Goal: Task Accomplishment & Management: Manage account settings

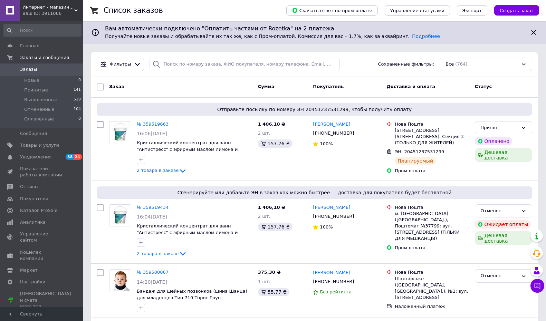
click at [31, 148] on span "Товары и услуги" at bounding box center [39, 145] width 39 height 6
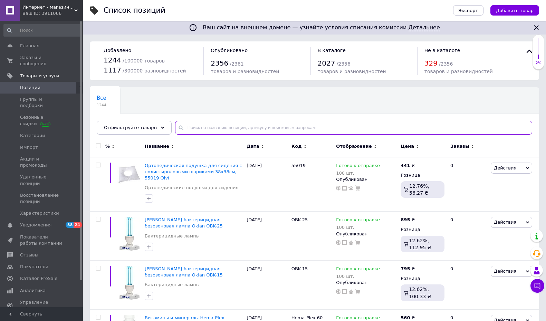
click at [218, 133] on input "text" at bounding box center [353, 128] width 357 height 14
paste input "hema plex"
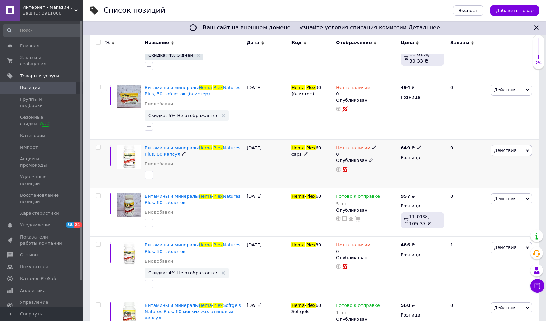
scroll to position [169, 0]
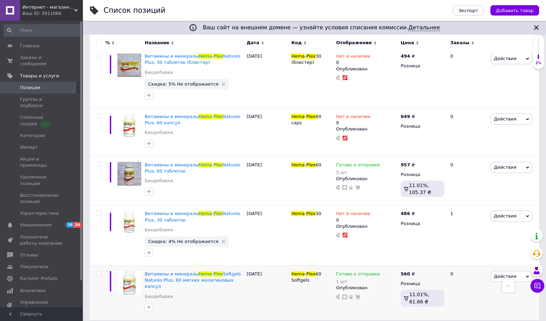
type input "hema plex"
click at [51, 10] on span "Интернет - магазин 602" at bounding box center [48, 7] width 52 height 6
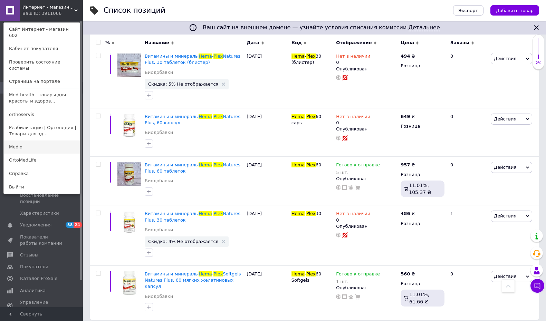
click at [38, 140] on link "Mediq" at bounding box center [42, 146] width 76 height 13
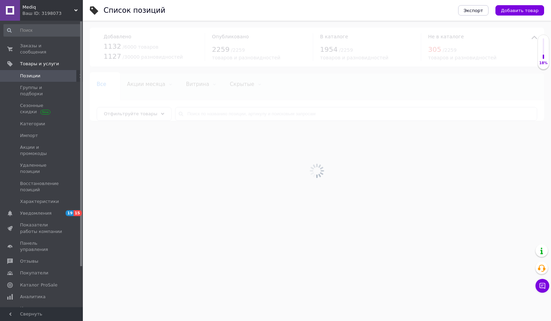
click at [196, 119] on div at bounding box center [317, 171] width 468 height 300
click at [196, 118] on div at bounding box center [317, 171] width 468 height 300
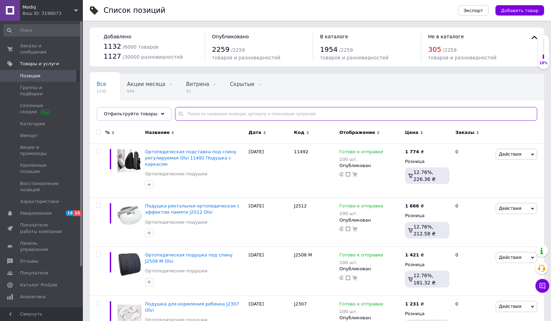
click at [196, 115] on input "text" at bounding box center [356, 114] width 362 height 14
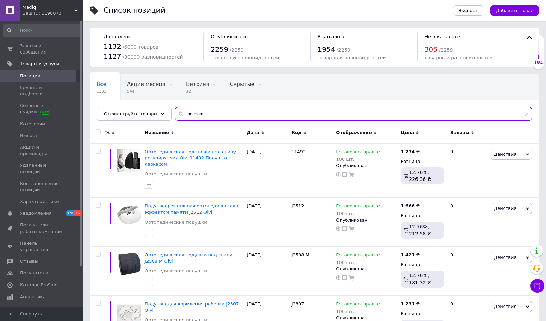
type input "pecham"
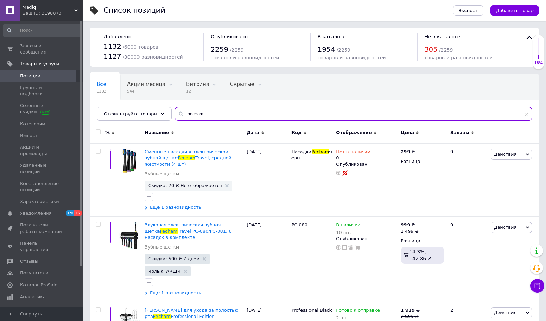
drag, startPoint x: 201, startPoint y: 114, endPoint x: 165, endPoint y: 115, distance: 36.6
click at [165, 115] on div "Все 1132 Акции месяца 544 Удалить Редактировать Витрина 12 Удалить Редактироват…" at bounding box center [314, 97] width 449 height 47
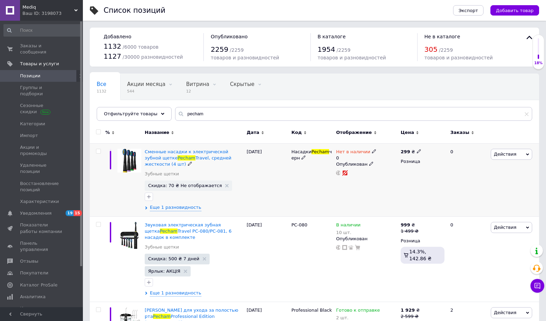
click at [159, 211] on div "Сменные насадки к электрической зубной щетке Pecham Travel, средней жесткости (…" at bounding box center [194, 179] width 102 height 73
click at [162, 210] on span "Еще 1 разновидность" at bounding box center [175, 207] width 51 height 6
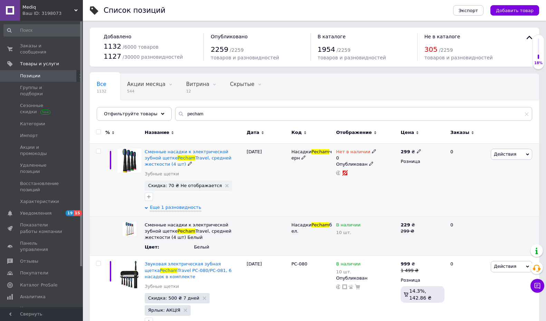
click at [361, 149] on span "Нет в наличии" at bounding box center [353, 152] width 34 height 7
click at [397, 178] on li "Готово к отправке" at bounding box center [411, 179] width 66 height 10
drag, startPoint x: 380, startPoint y: 172, endPoint x: 375, endPoint y: 173, distance: 5.6
click at [375, 173] on div "Наличие Готово к отправке В наличии Нет в наличии Под заказ Остатки 0 шт." at bounding box center [421, 155] width 94 height 56
drag, startPoint x: 390, startPoint y: 173, endPoint x: 371, endPoint y: 175, distance: 18.7
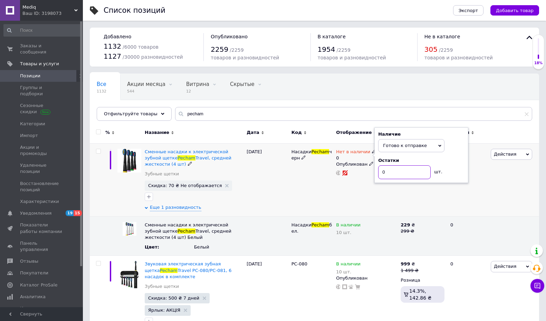
click at [369, 173] on div "Нет в наличии 0 Наличие Готово к отправке В наличии Нет в наличии Под заказ Ост…" at bounding box center [366, 162] width 61 height 27
type input "10"
click at [275, 199] on div "[DATE]" at bounding box center [267, 179] width 45 height 73
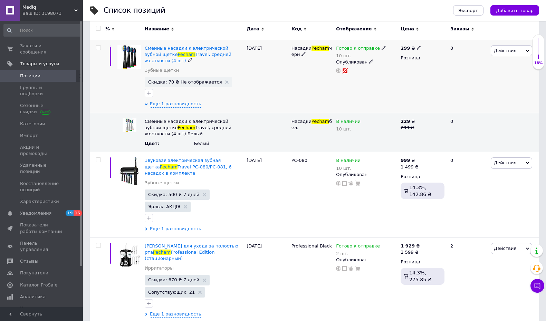
scroll to position [138, 0]
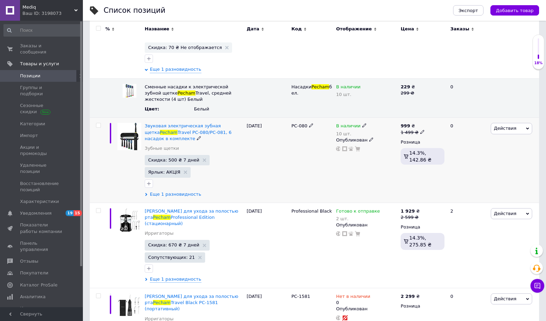
click at [185, 191] on span "Еще 1 разновидность" at bounding box center [175, 194] width 51 height 6
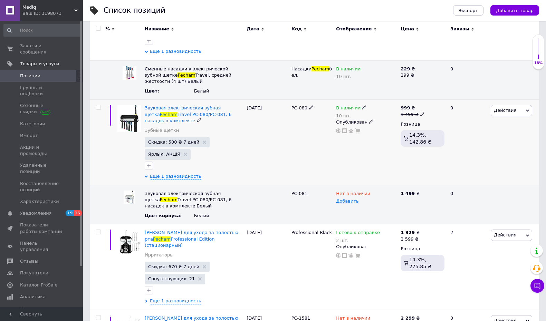
scroll to position [173, 0]
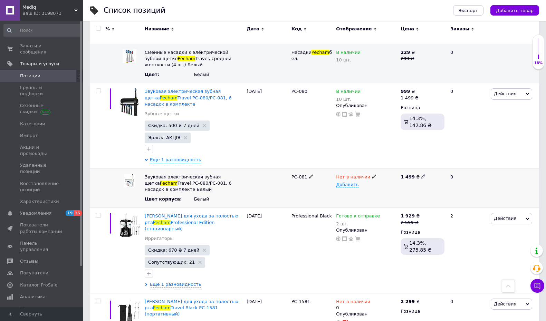
click at [347, 174] on span "Нет в наличии" at bounding box center [353, 177] width 34 height 7
click at [366, 205] on li "Готово к отправке" at bounding box center [365, 210] width 64 height 10
click at [355, 182] on span "Добавить" at bounding box center [347, 185] width 22 height 6
type input "5"
click at [290, 189] on div "PC-081" at bounding box center [312, 187] width 45 height 39
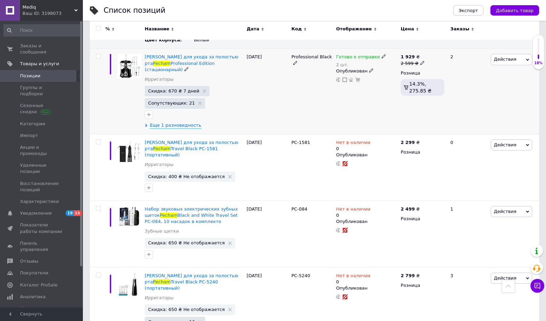
scroll to position [332, 0]
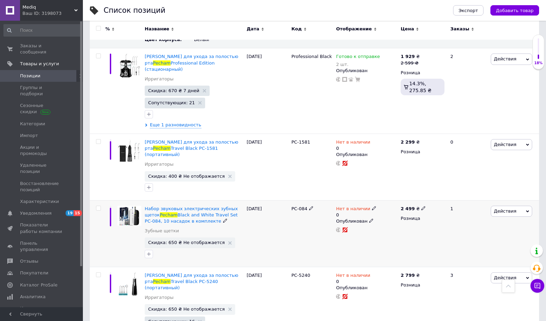
click at [354, 206] on span "Нет в наличии" at bounding box center [353, 209] width 34 height 7
click at [390, 231] on li "Готово к отправке" at bounding box center [411, 236] width 66 height 10
drag, startPoint x: 390, startPoint y: 206, endPoint x: 370, endPoint y: 205, distance: 20.4
click at [370, 206] on div "Нет в наличии 0 Наличие Готово к отправке В наличии Нет в наличии Под заказ Ост…" at bounding box center [366, 219] width 61 height 27
type input "1"
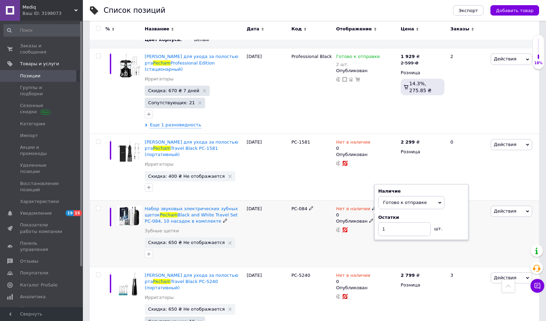
click at [328, 213] on div "PC-084" at bounding box center [312, 233] width 45 height 67
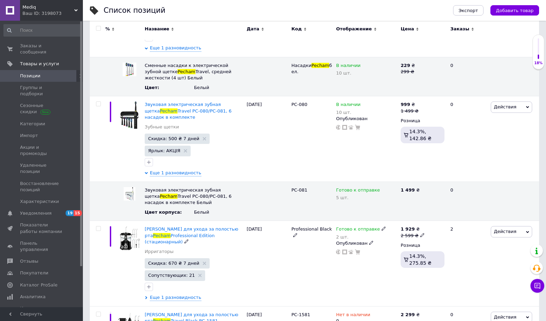
scroll to position [125, 0]
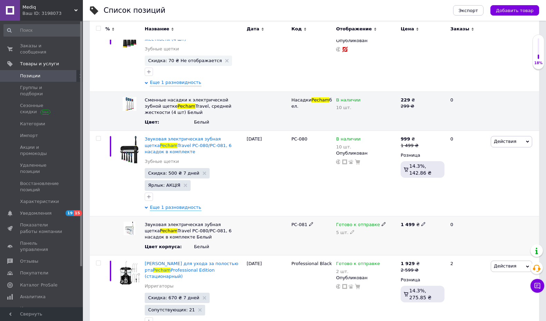
click at [348, 222] on span "Готово к отправке" at bounding box center [358, 225] width 44 height 7
click at [373, 222] on span "Готово к отправке" at bounding box center [358, 224] width 44 height 5
click at [350, 230] on div "5 шт." at bounding box center [366, 233] width 61 height 6
click at [350, 230] on use at bounding box center [352, 232] width 4 height 4
drag, startPoint x: 351, startPoint y: 223, endPoint x: 331, endPoint y: 224, distance: 19.7
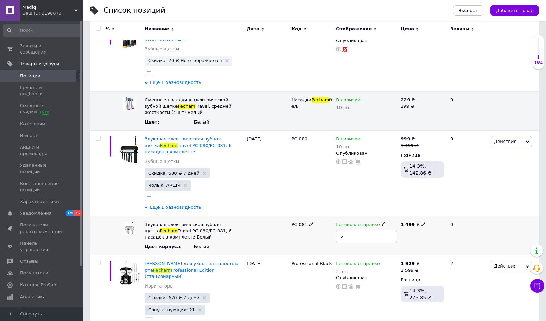
click at [331, 224] on div "Звуковая электрическая зубная щетка Pecham Travel PC-080/PC-081, 6 насадок в ко…" at bounding box center [314, 235] width 449 height 39
type input "2"
click at [310, 223] on div "PC-081" at bounding box center [312, 235] width 45 height 39
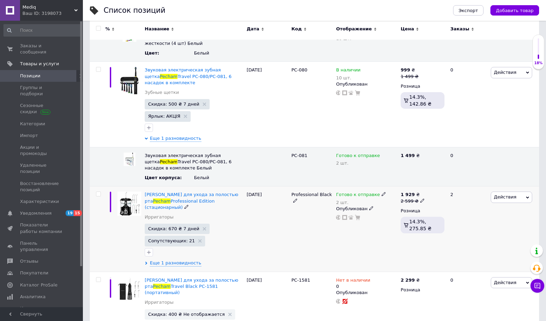
scroll to position [263, 0]
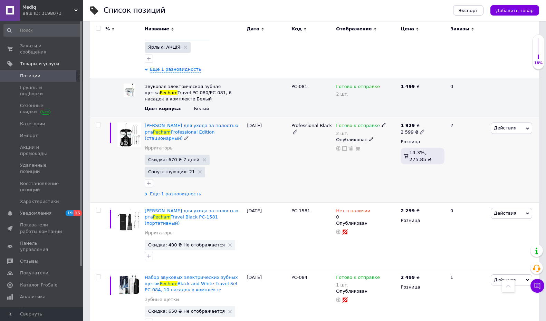
click at [176, 191] on span "Еще 1 разновидность" at bounding box center [175, 194] width 51 height 6
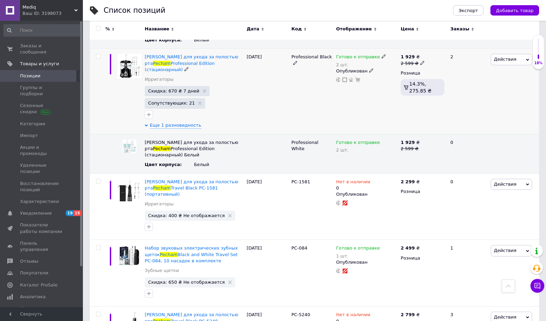
scroll to position [332, 0]
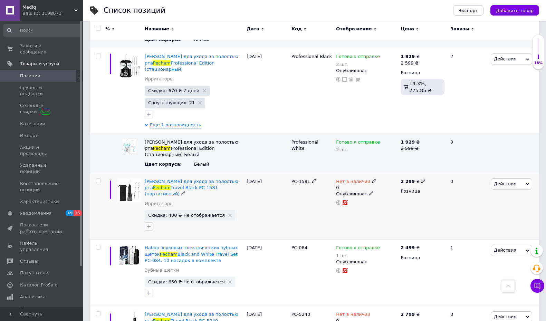
click at [349, 179] on span "Нет в наличии" at bounding box center [353, 182] width 34 height 7
click at [393, 204] on li "Готово к отправке" at bounding box center [411, 209] width 66 height 10
drag, startPoint x: 363, startPoint y: 178, endPoint x: 354, endPoint y: 180, distance: 9.1
click at [357, 178] on div "Нет в наличии 0 Наличие Готово к отправке В наличии Нет в наличии Под заказ Ост…" at bounding box center [366, 191] width 61 height 27
type input "1"
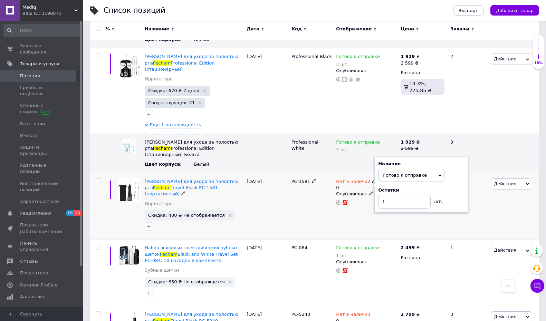
click at [308, 178] on div "PC-1581" at bounding box center [312, 206] width 45 height 67
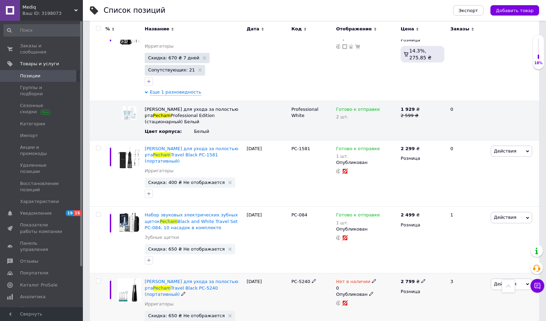
click at [357, 279] on span "Нет в наличии" at bounding box center [353, 282] width 34 height 7
click at [387, 304] on li "Готово к отправке" at bounding box center [411, 309] width 66 height 10
drag, startPoint x: 390, startPoint y: 272, endPoint x: 369, endPoint y: 272, distance: 21.1
click at [374, 279] on div "Нет в наличии 0 Наличие Готово к отправке В наличии Нет в наличии Под заказ Ост…" at bounding box center [366, 292] width 61 height 27
type input "1"
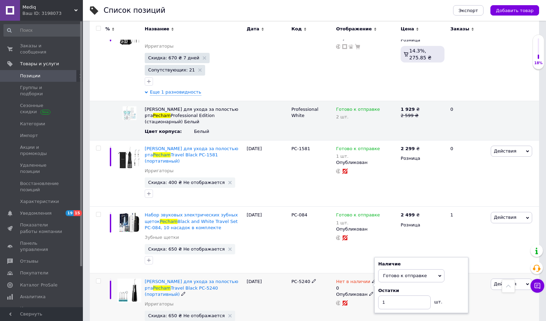
click at [301, 293] on div "PC-5240" at bounding box center [312, 312] width 45 height 79
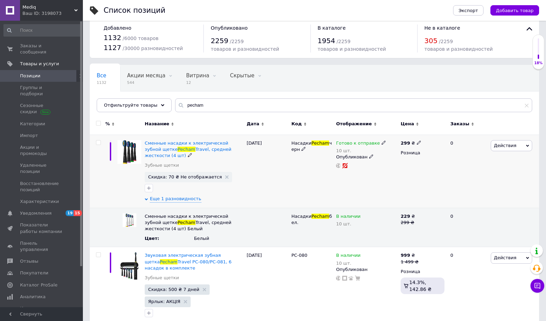
scroll to position [0, 0]
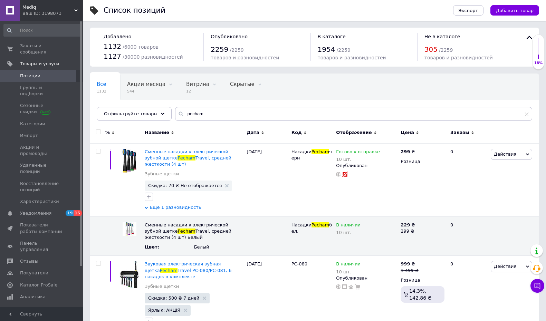
click at [43, 8] on span "Mediq" at bounding box center [48, 7] width 52 height 6
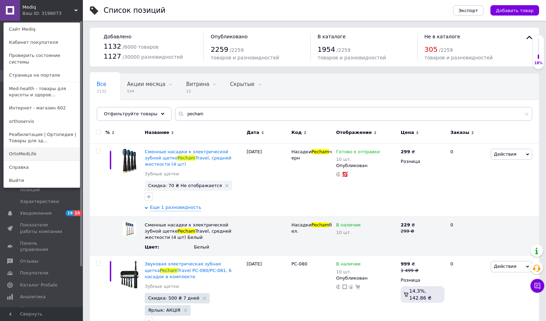
click at [22, 147] on link "OrtoMedLife" at bounding box center [42, 153] width 76 height 13
